Goal: Task Accomplishment & Management: Manage account settings

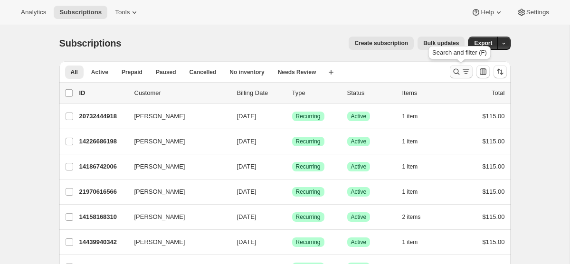
click at [457, 73] on icon "Search and filter results" at bounding box center [457, 72] width 10 height 10
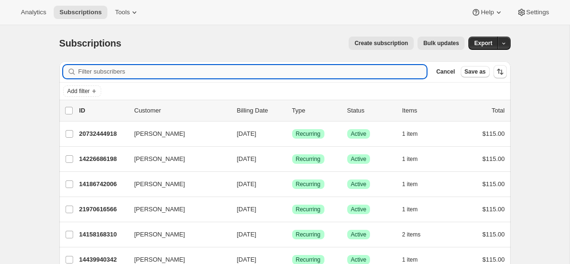
click at [300, 73] on input "Filter subscribers" at bounding box center [252, 71] width 349 height 13
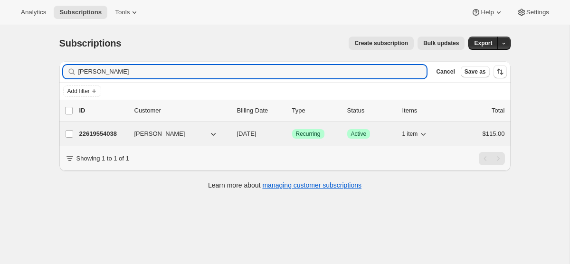
type input "[PERSON_NAME]"
click at [254, 139] on div "22619554038 [PERSON_NAME] [DATE] Success Recurring Success Active 1 item $115.00" at bounding box center [292, 133] width 426 height 13
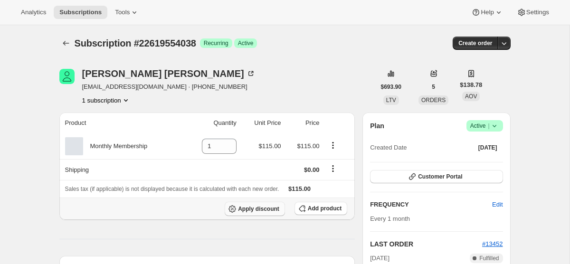
click at [269, 209] on span "Apply discount" at bounding box center [258, 209] width 41 height 8
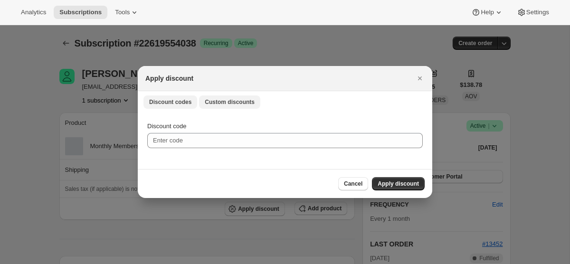
click at [227, 101] on span "Custom discounts" at bounding box center [230, 102] width 50 height 8
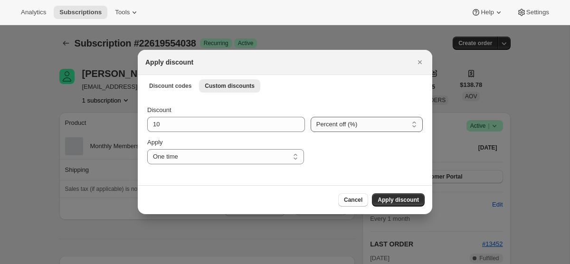
click at [326, 126] on select "Percent off (%) Amount off ($)" at bounding box center [367, 124] width 112 height 15
select select "fixed"
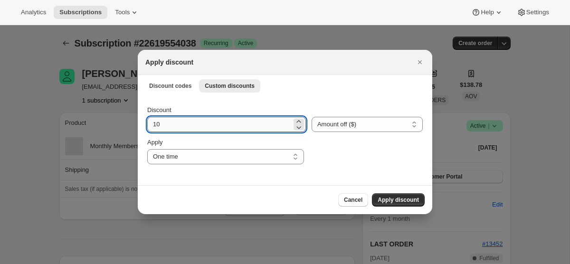
click at [176, 123] on input "10" at bounding box center [219, 124] width 144 height 15
type input "115"
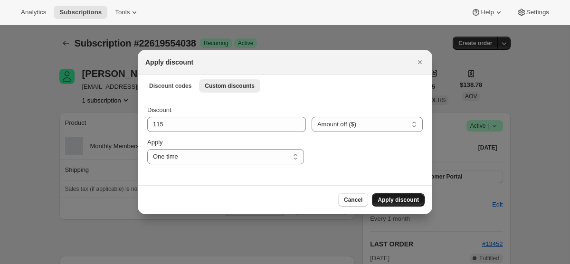
click at [400, 201] on span "Apply discount" at bounding box center [398, 200] width 41 height 8
